Goal: Find specific page/section: Find specific page/section

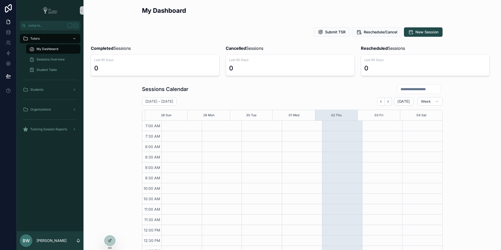
scroll to position [121, 0]
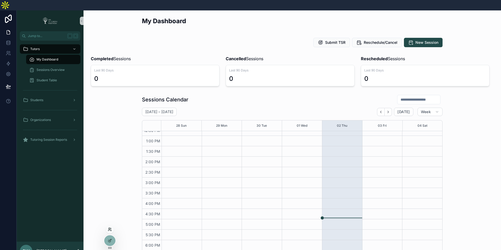
click at [108, 230] on icon at bounding box center [110, 230] width 4 height 4
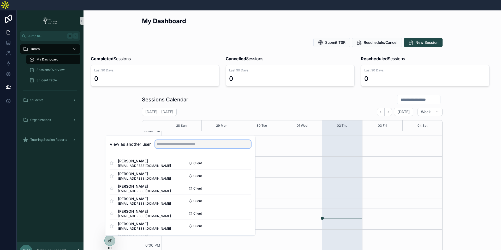
click at [205, 140] on input "text" at bounding box center [203, 144] width 96 height 8
type input "***"
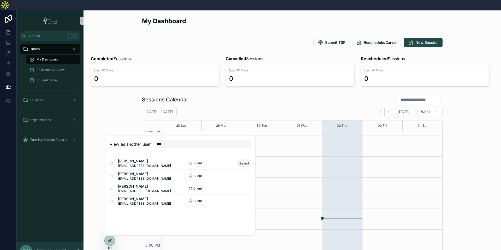
click at [246, 160] on button "Select" at bounding box center [244, 164] width 14 height 8
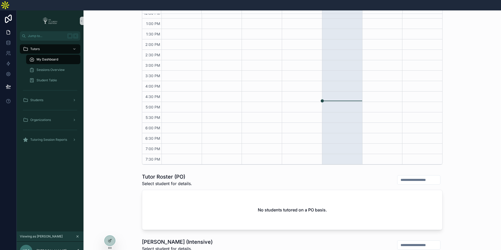
scroll to position [196, 0]
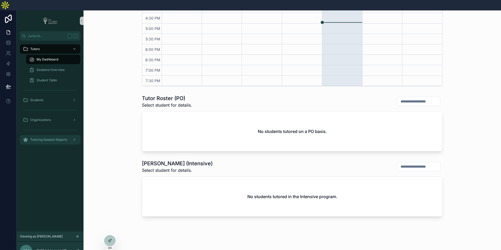
click at [59, 138] on span "Tutoring Session Reports" at bounding box center [48, 140] width 37 height 4
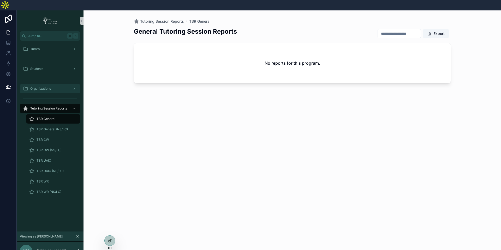
click at [45, 87] on span "Organizations" at bounding box center [40, 89] width 21 height 4
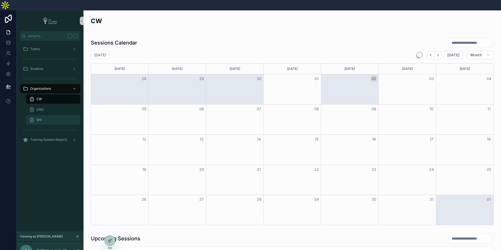
click at [44, 116] on div "WR" at bounding box center [53, 120] width 48 height 8
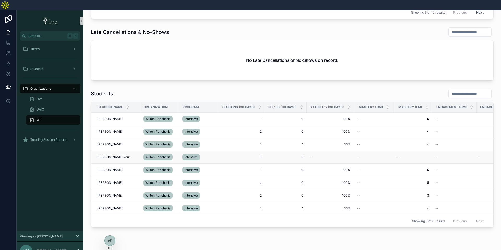
scroll to position [457, 0]
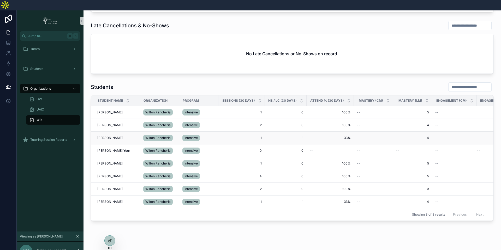
click at [302, 136] on span "1" at bounding box center [285, 138] width 35 height 4
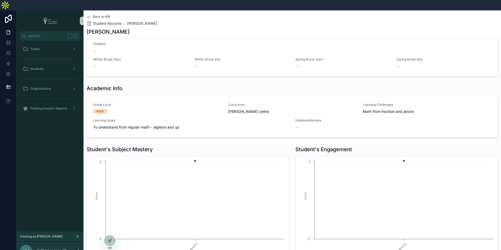
scroll to position [276, 0]
